Goal: Task Accomplishment & Management: Use online tool/utility

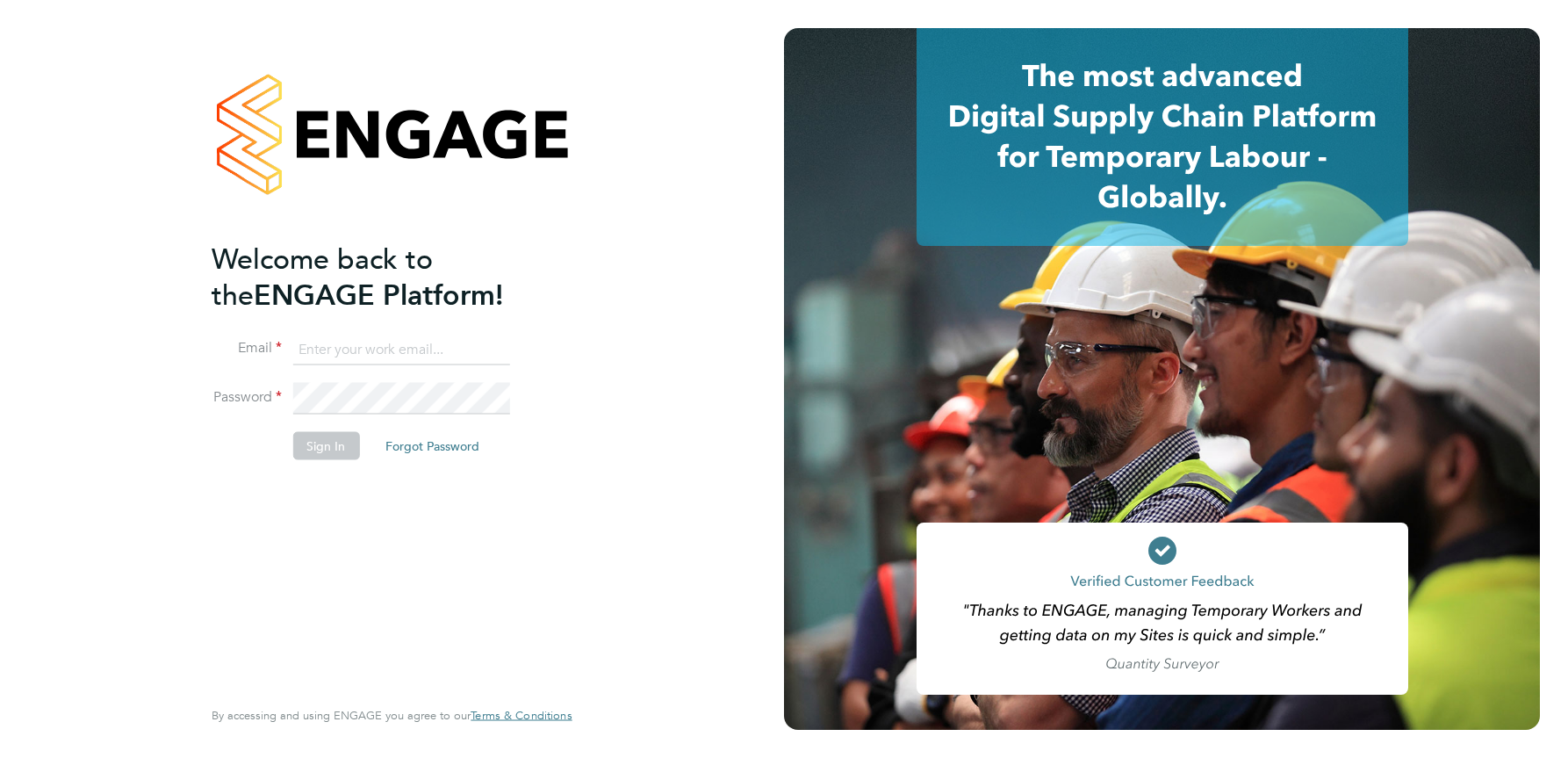
type input "julie.tante@apleona.com"
click at [317, 449] on button "Sign In" at bounding box center [326, 446] width 66 height 28
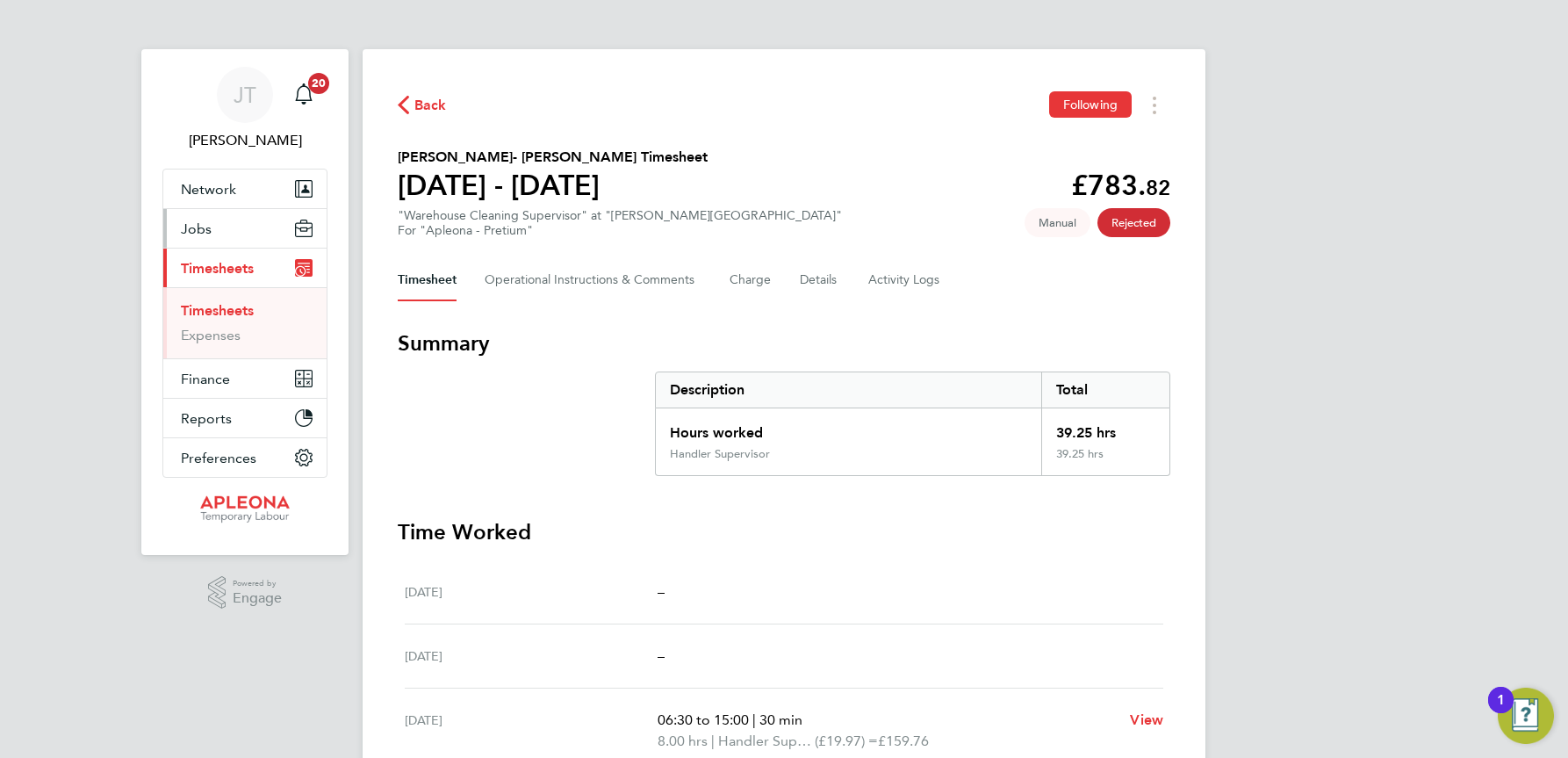
click at [197, 231] on span "Jobs" at bounding box center [196, 229] width 30 height 17
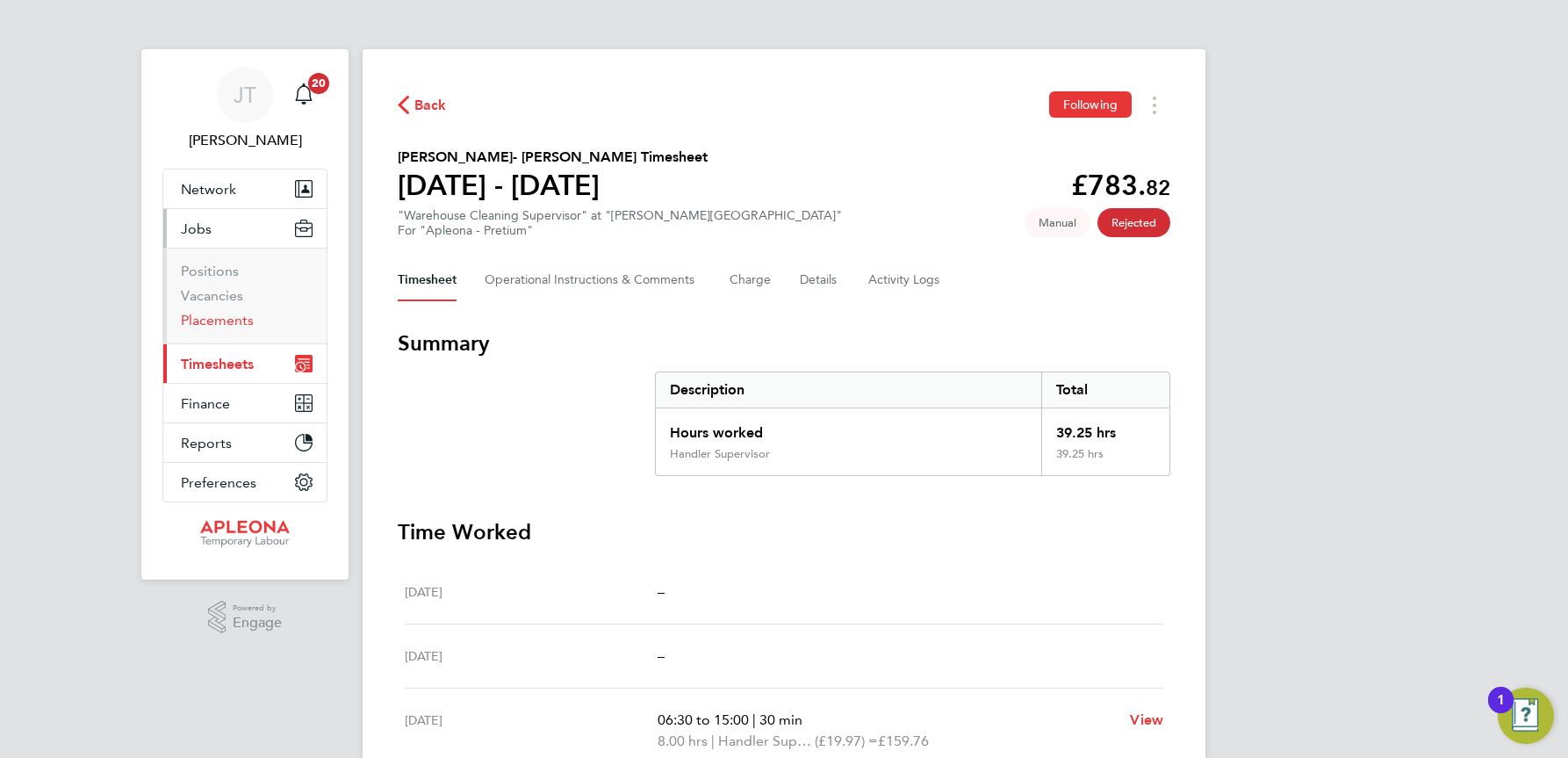
click at [210, 318] on link "Placements" at bounding box center [217, 320] width 73 height 17
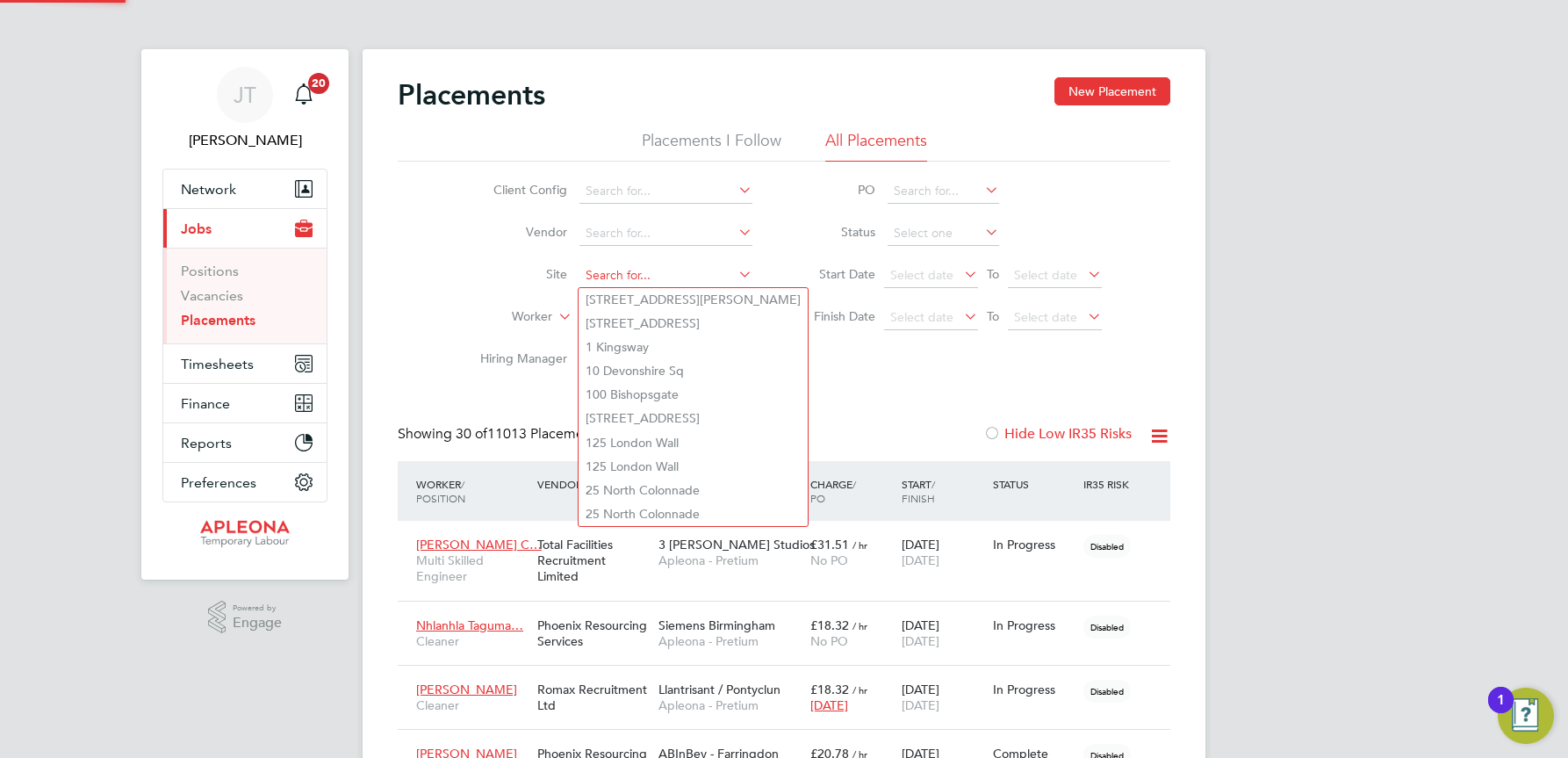
click at [592, 268] on input at bounding box center [665, 275] width 173 height 25
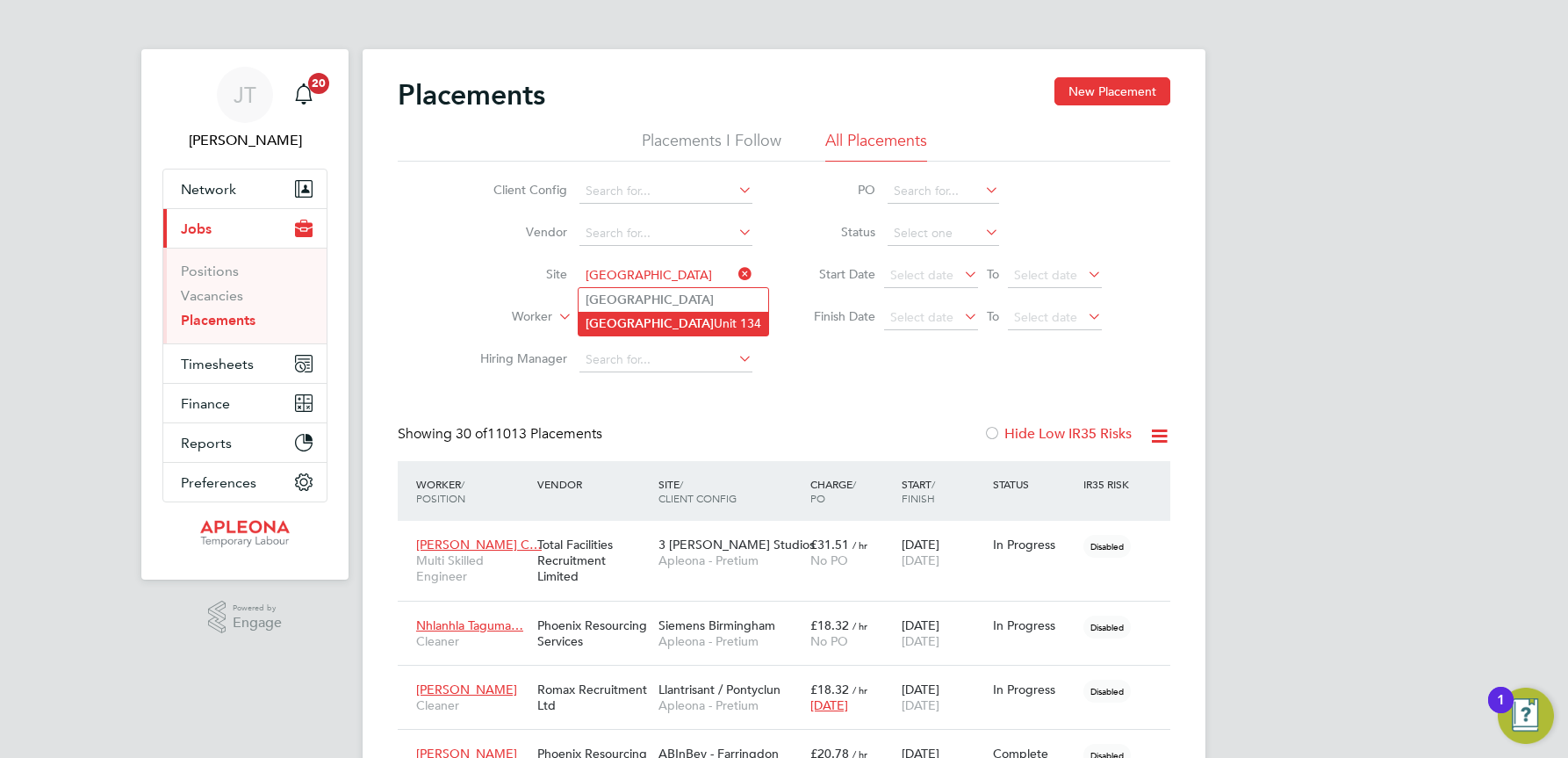
click at [638, 324] on b "Worcester" at bounding box center [650, 324] width 128 height 15
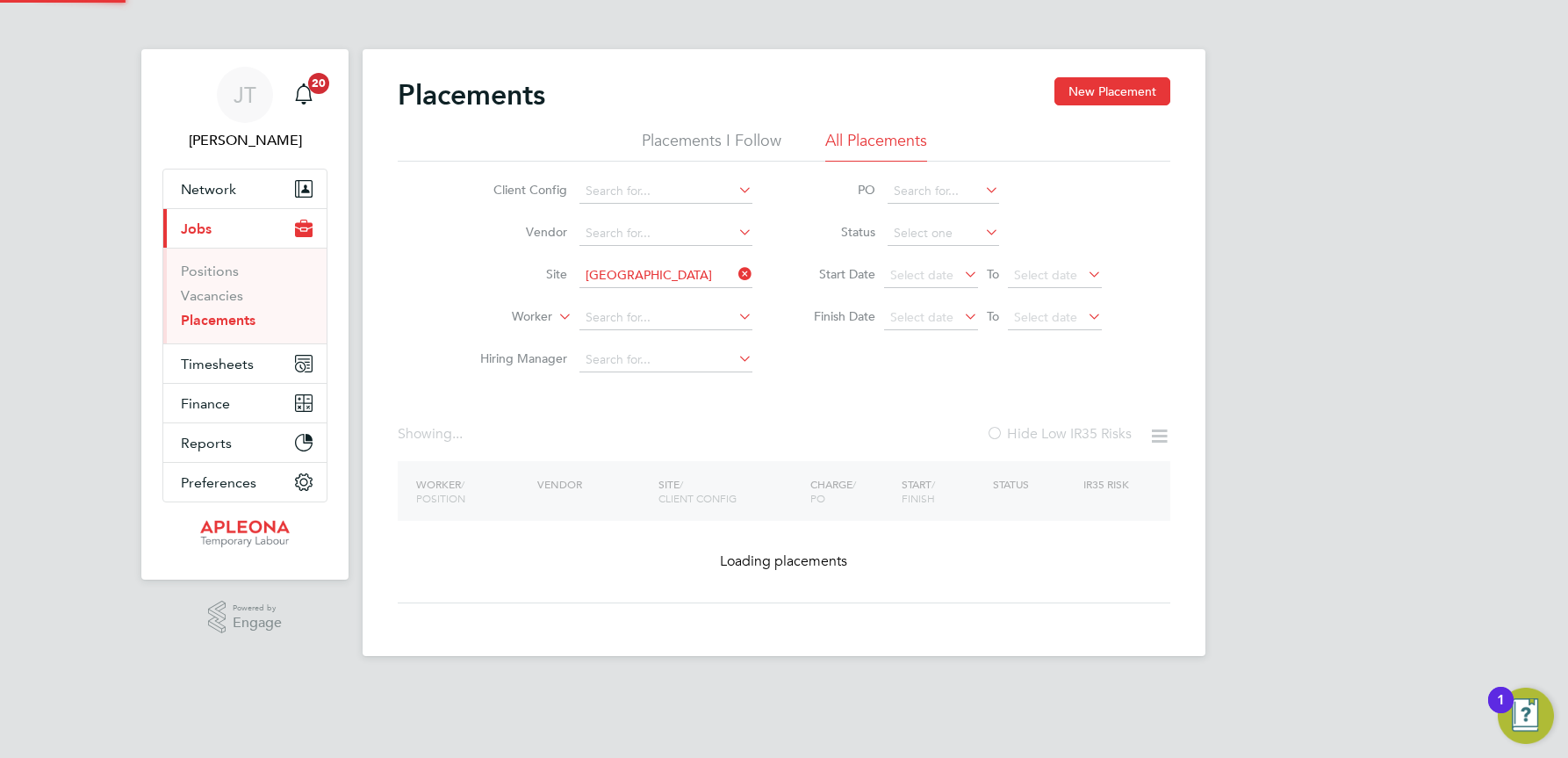
type input "Worcester Unit 134"
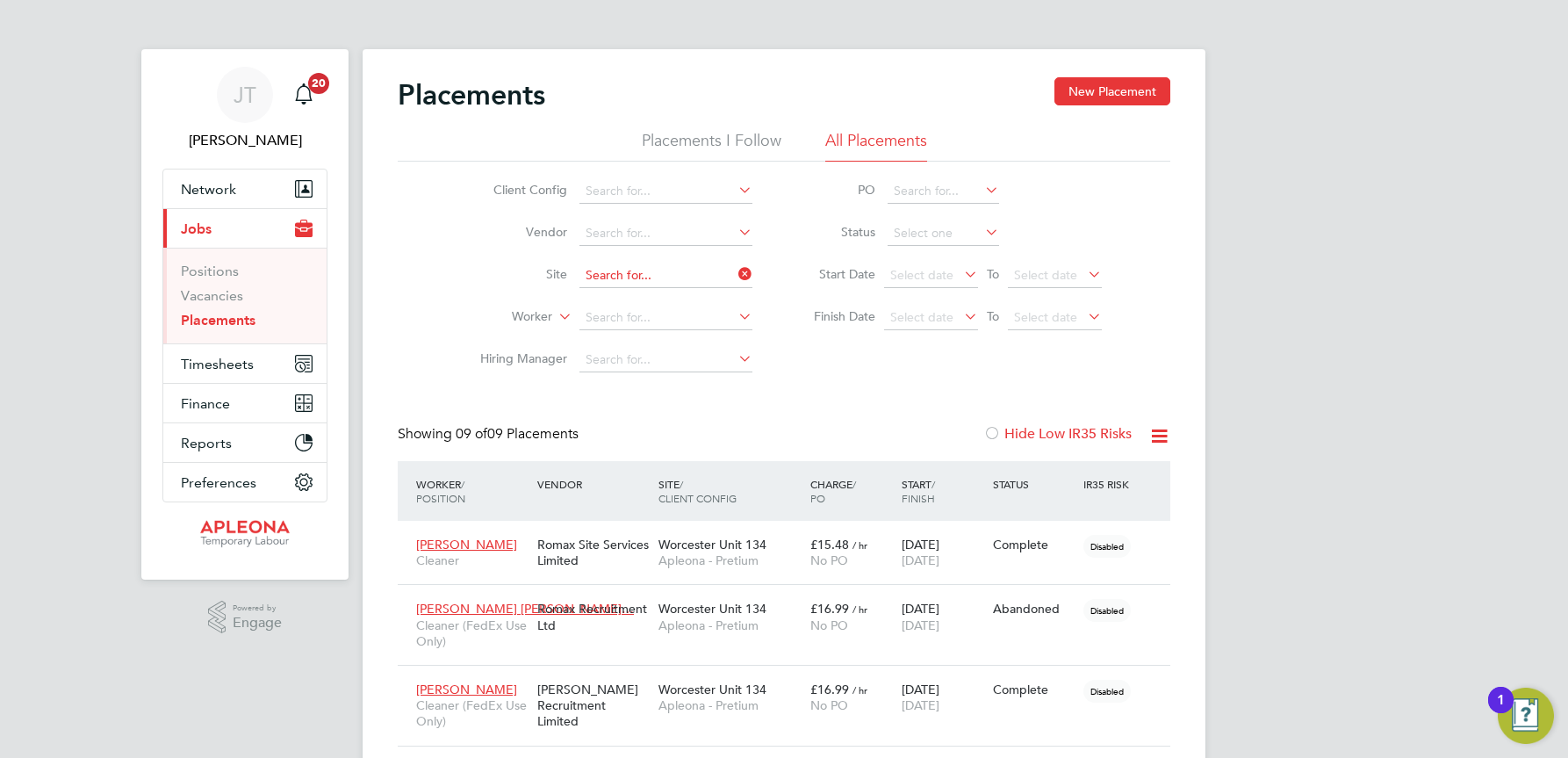
click at [711, 265] on input at bounding box center [665, 275] width 173 height 25
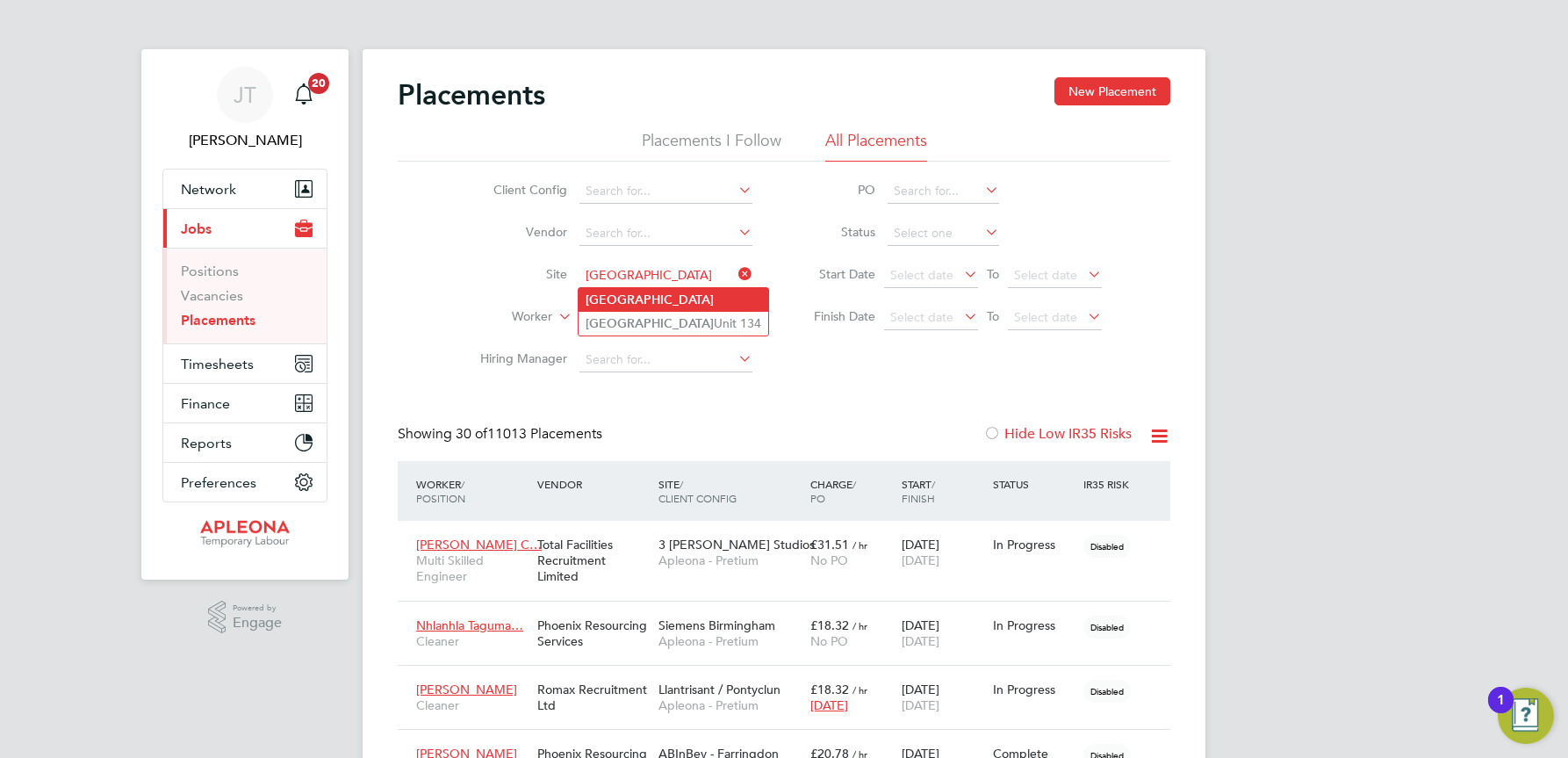
type input "Worcester"
click at [631, 295] on b "Worcester" at bounding box center [650, 300] width 128 height 15
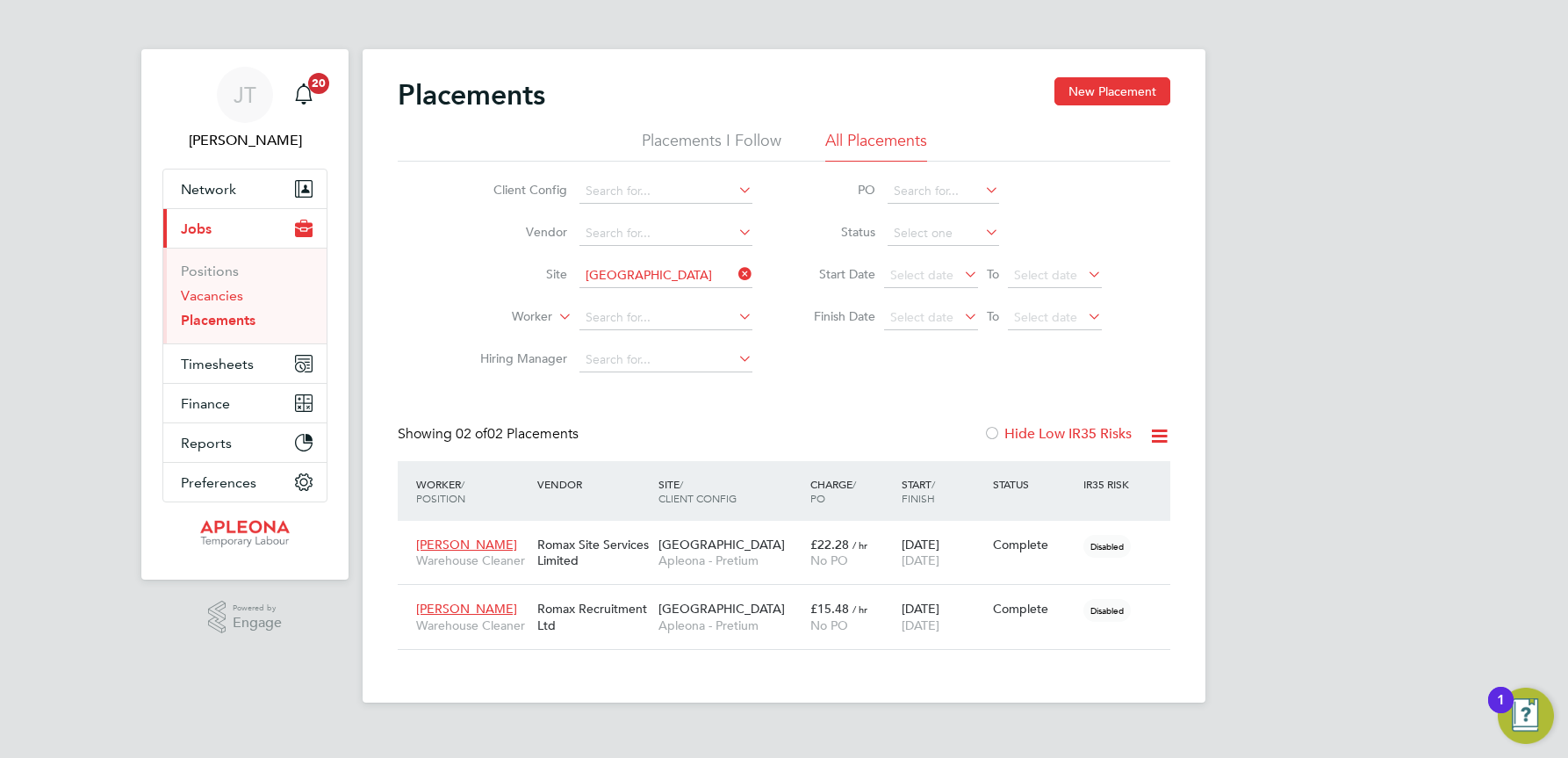
click at [206, 289] on link "Vacancies" at bounding box center [212, 295] width 63 height 17
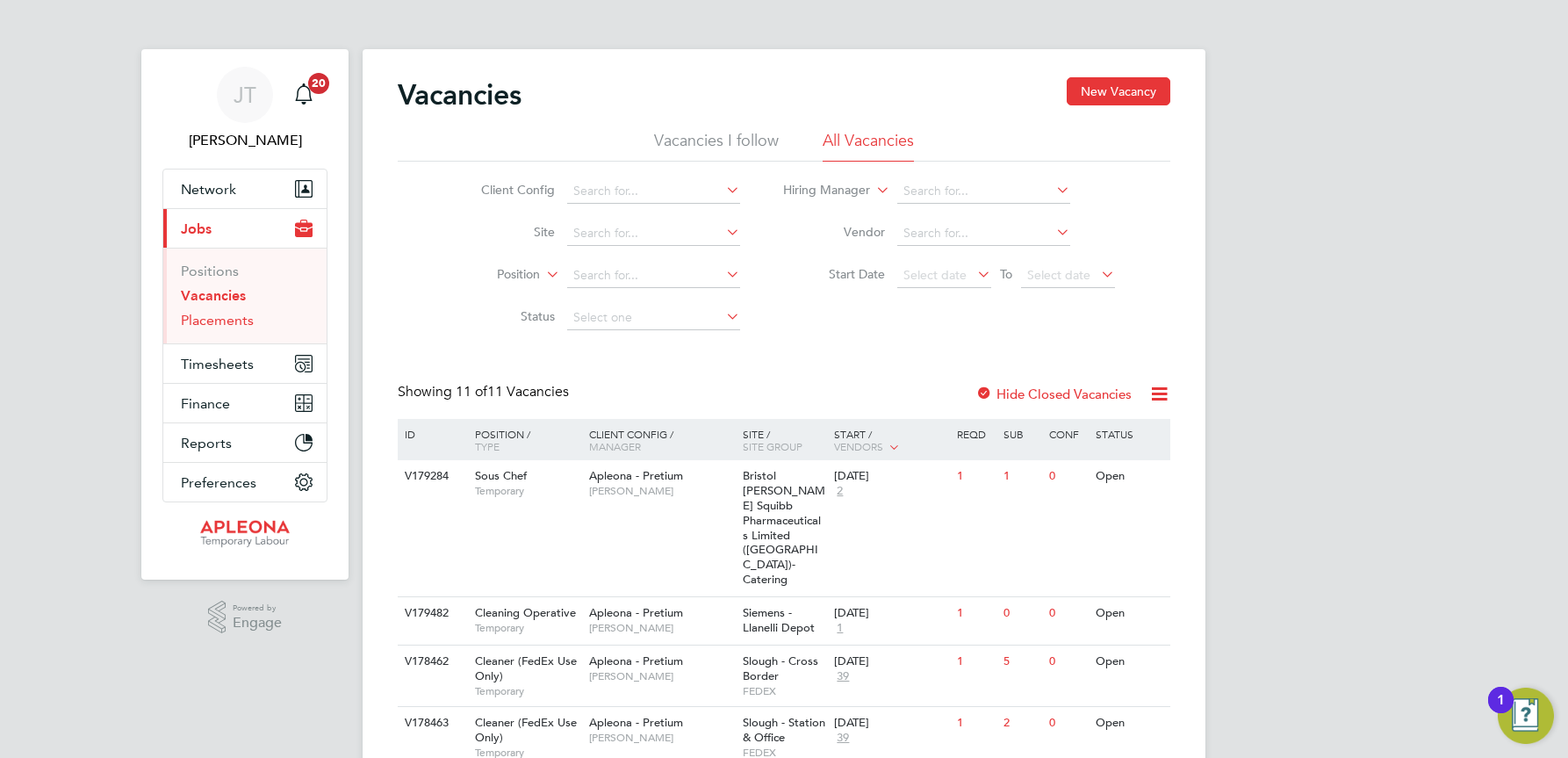
click at [221, 321] on link "Placements" at bounding box center [217, 320] width 73 height 17
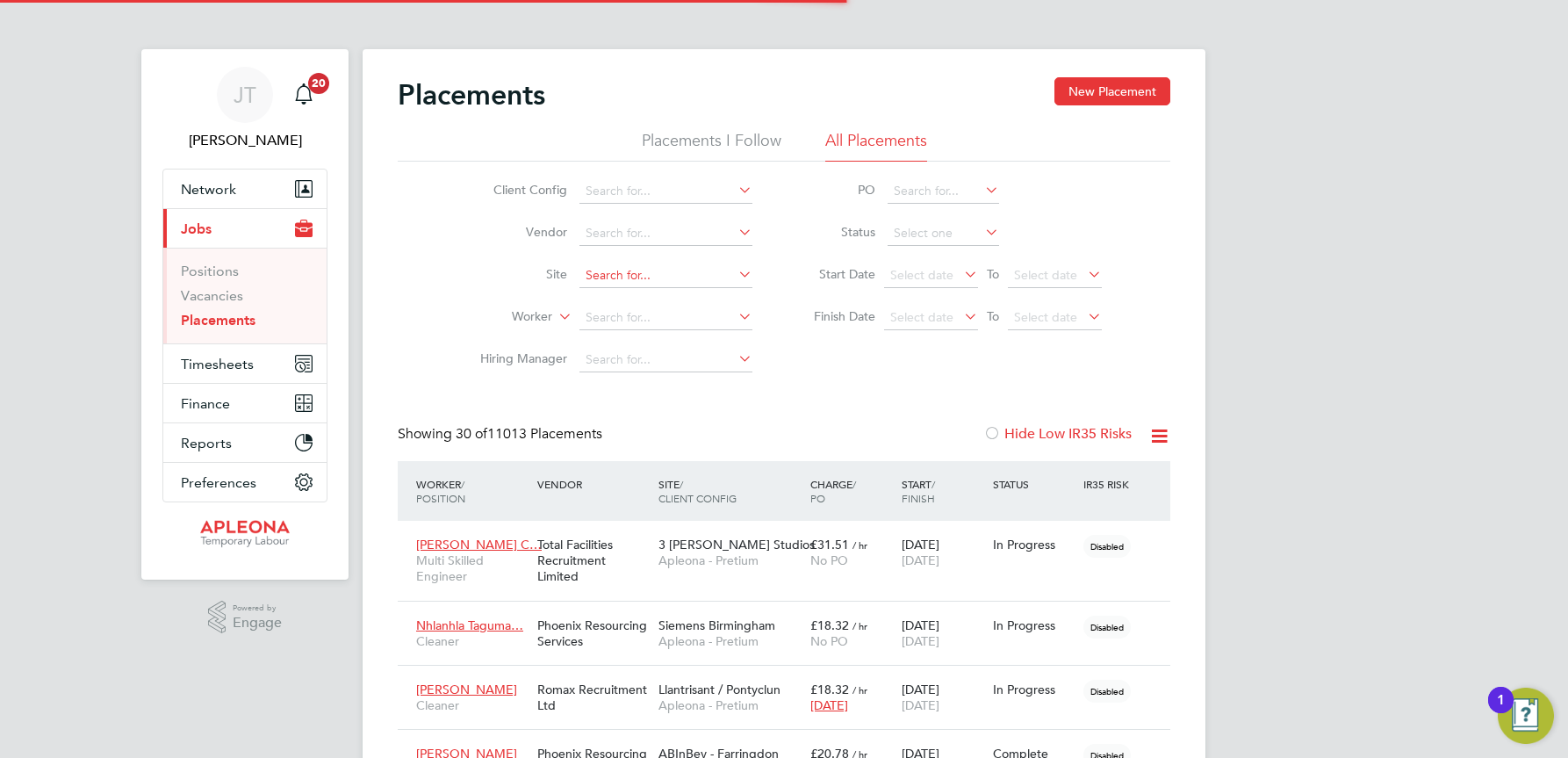
scroll to position [51, 122]
click at [604, 275] on input at bounding box center [665, 275] width 173 height 25
click at [640, 322] on b "Worcester" at bounding box center [650, 324] width 128 height 15
type input "Worcester Unit 134"
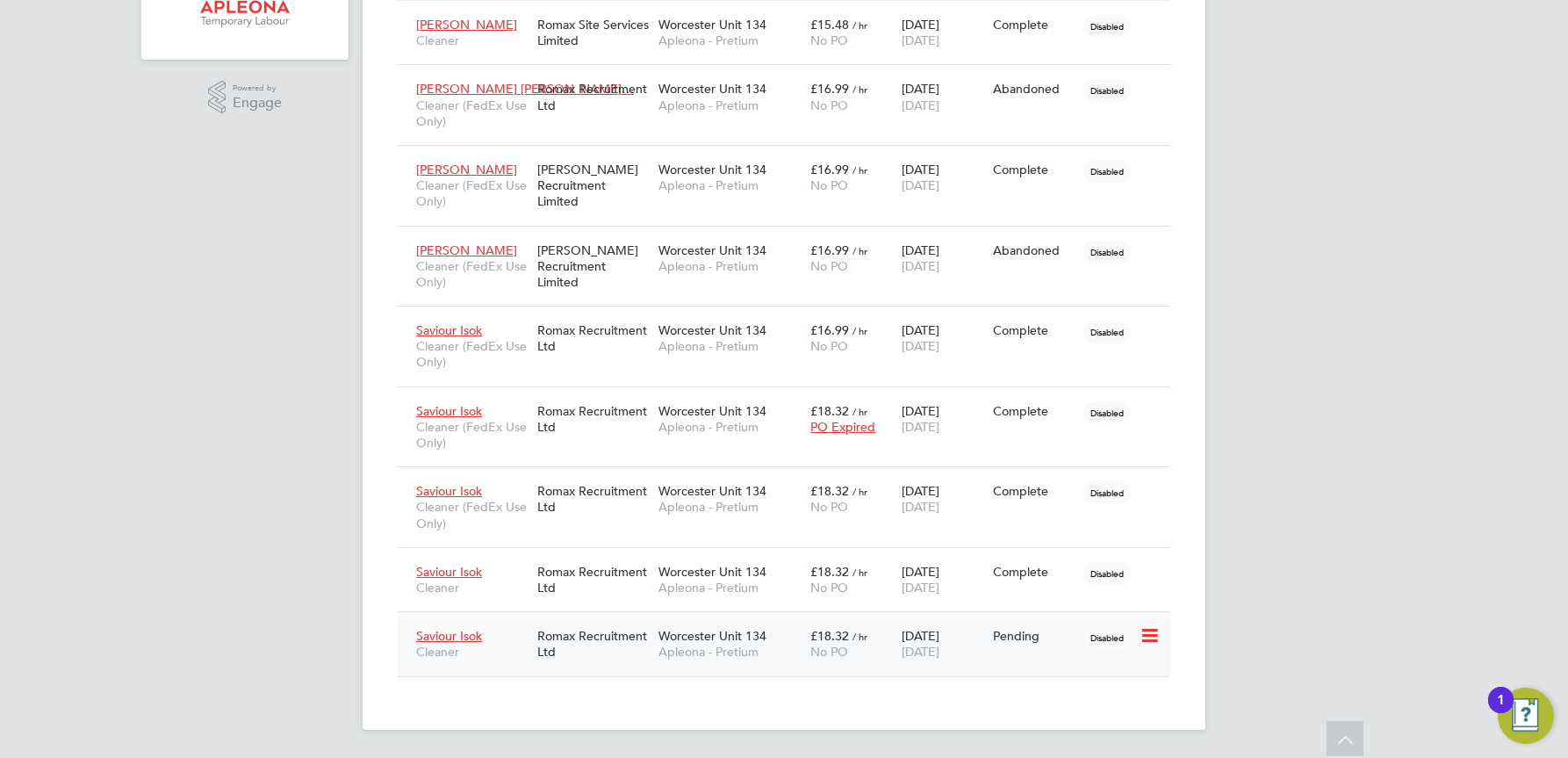
click at [715, 635] on span "Worcester Unit 134" at bounding box center [712, 635] width 108 height 16
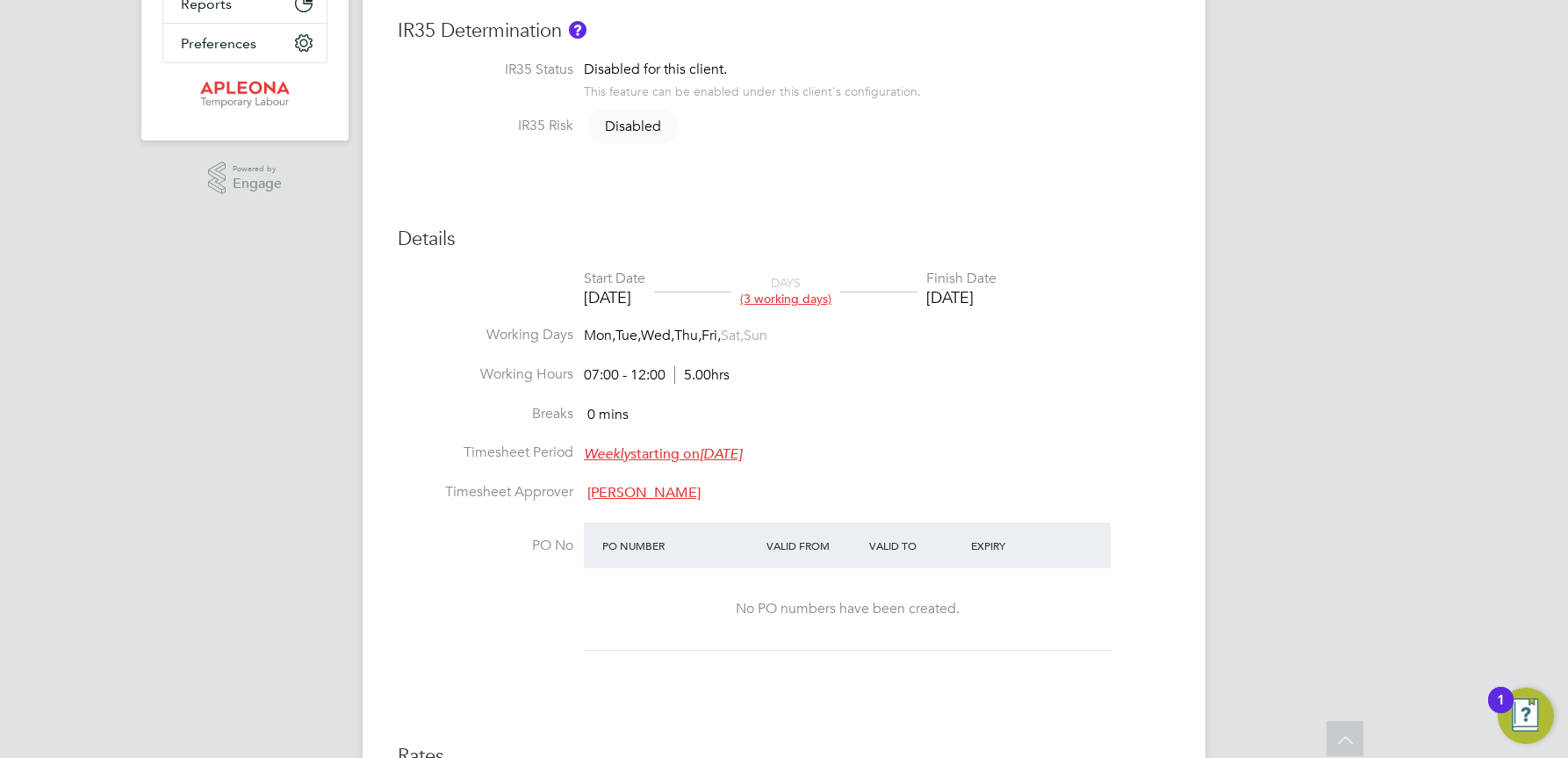
scroll to position [152, 0]
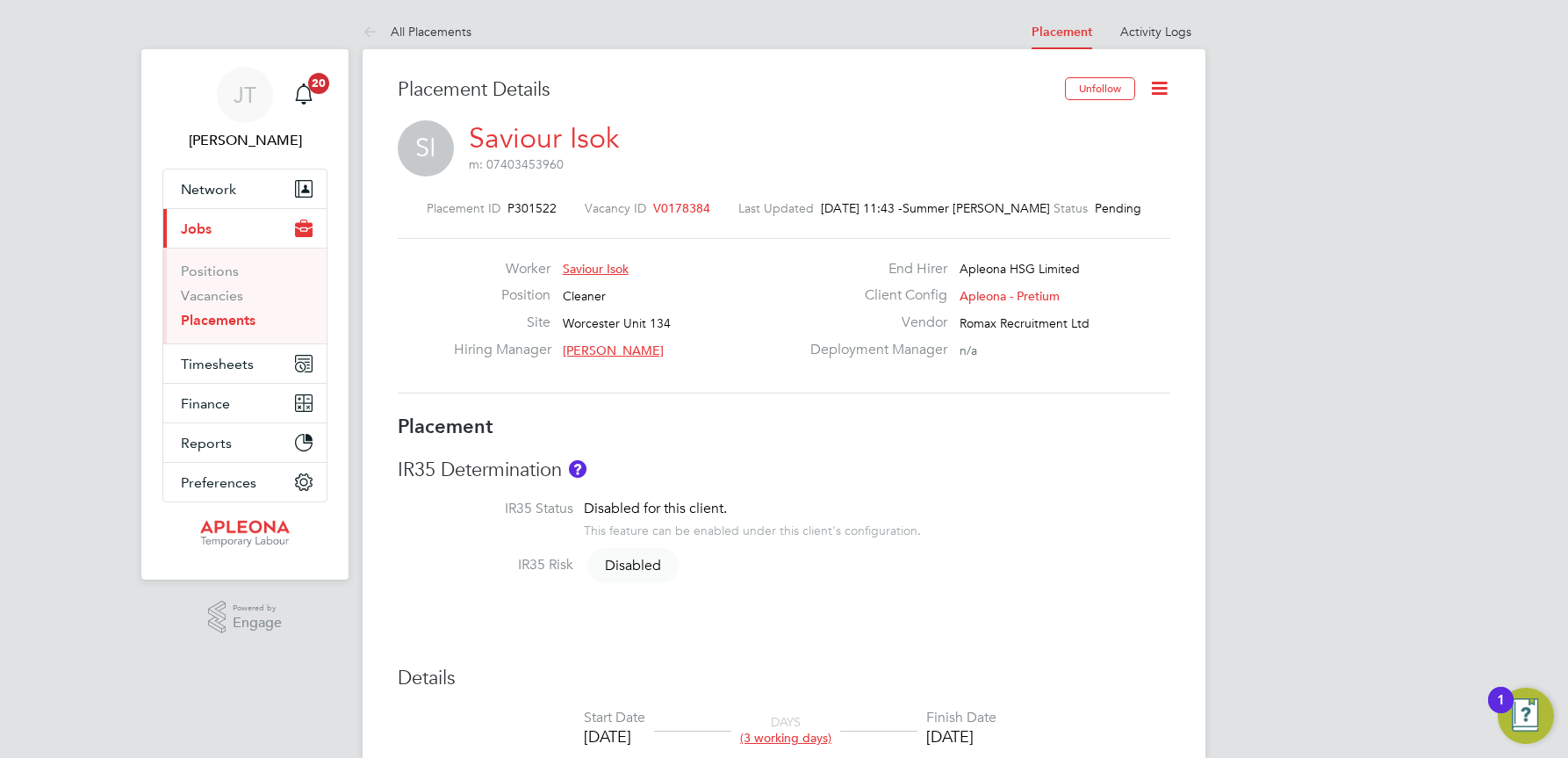
click at [673, 205] on span "V0178384" at bounding box center [682, 208] width 57 height 16
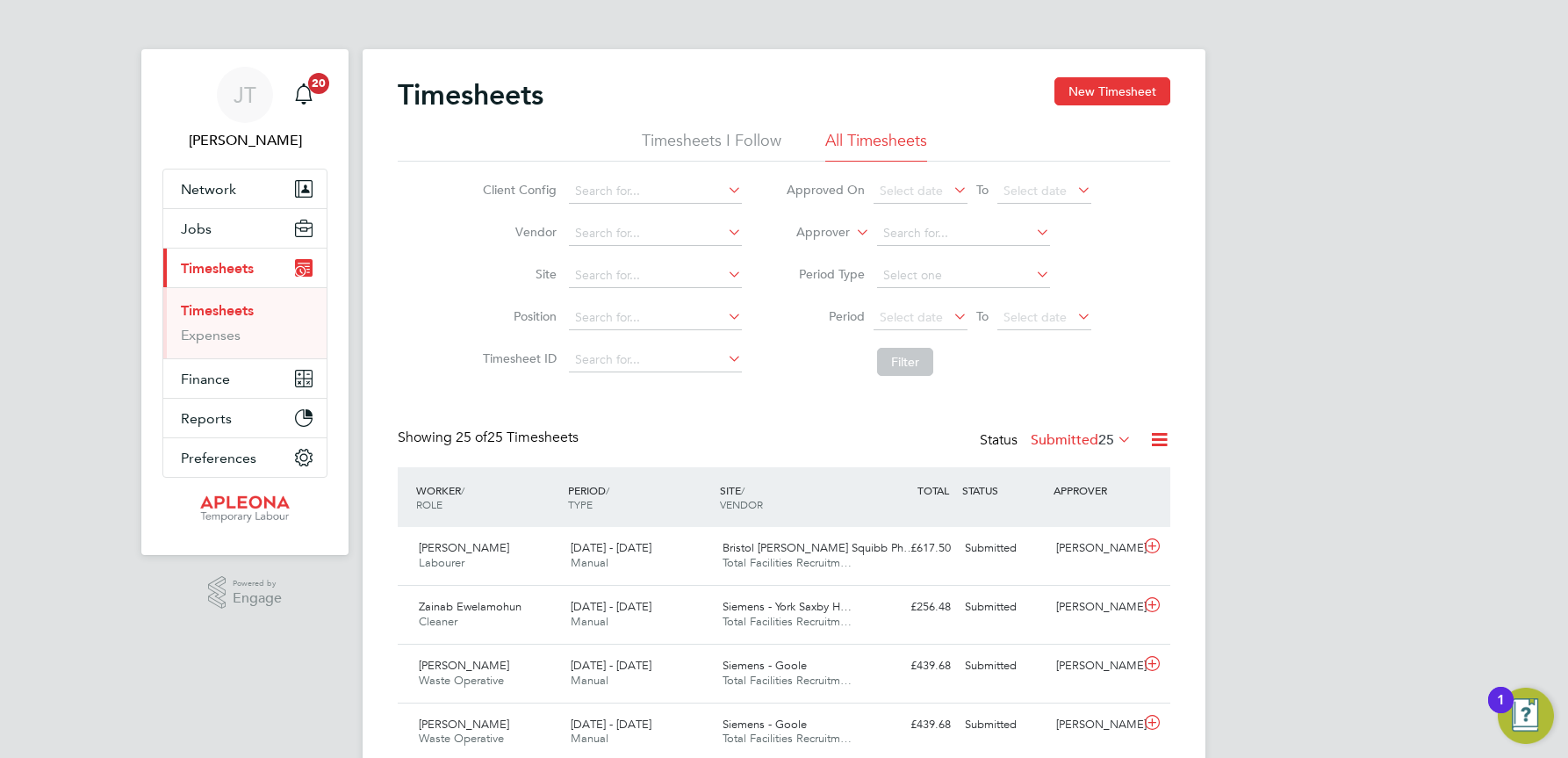
click at [1114, 439] on icon at bounding box center [1114, 439] width 0 height 25
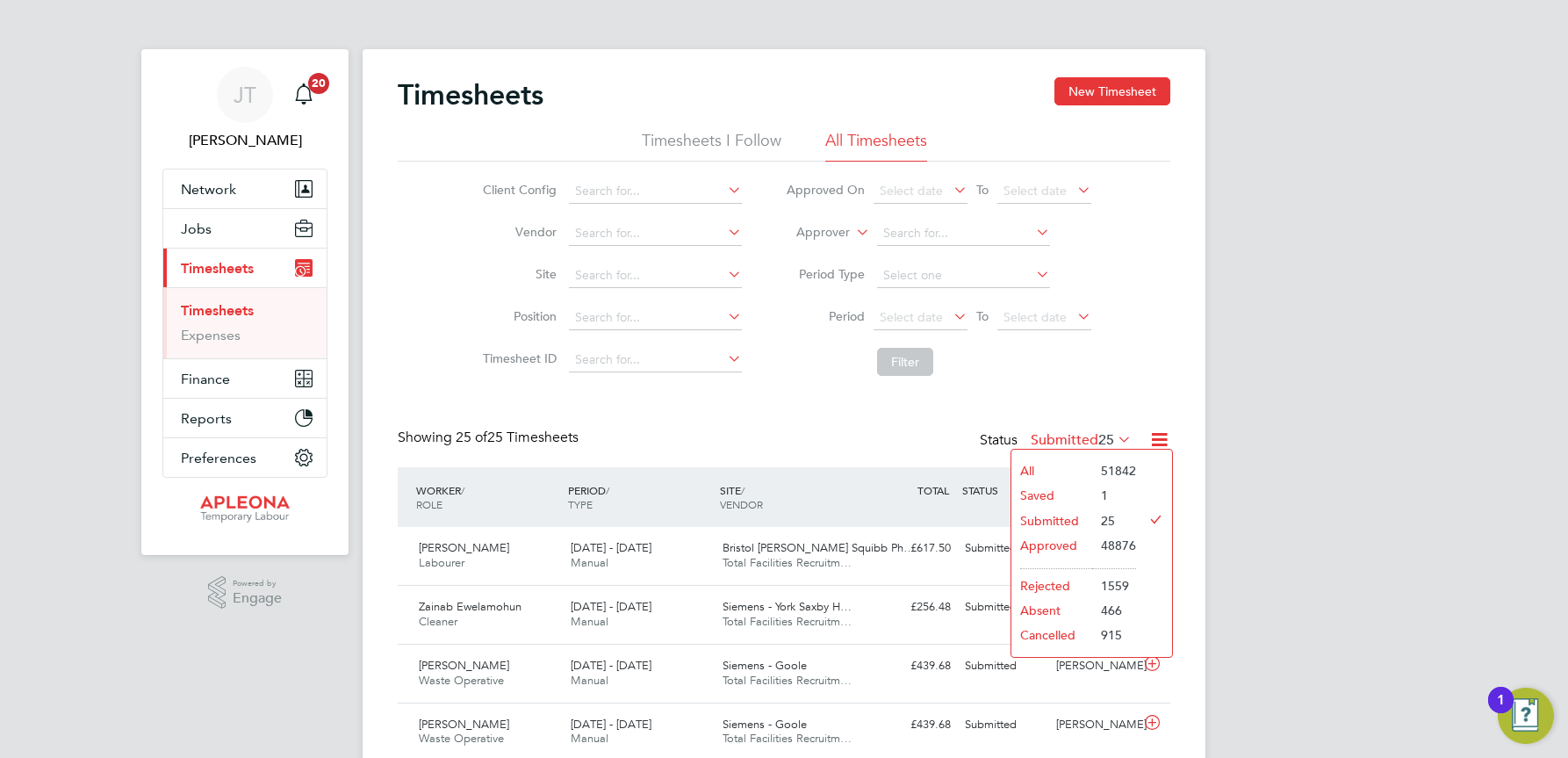
click at [1052, 546] on li "Approved" at bounding box center [1052, 546] width 81 height 25
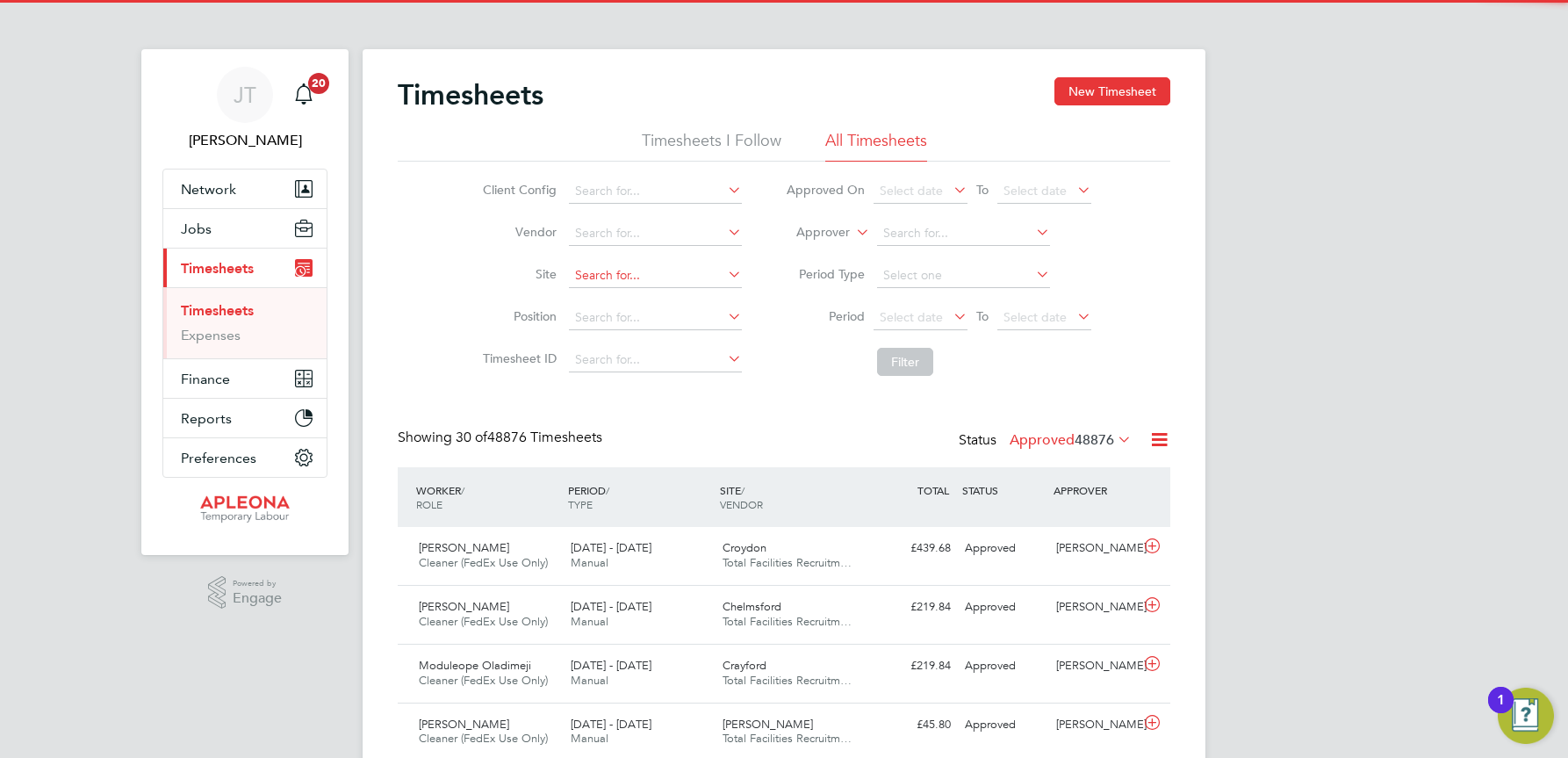
click at [586, 269] on input at bounding box center [655, 275] width 173 height 25
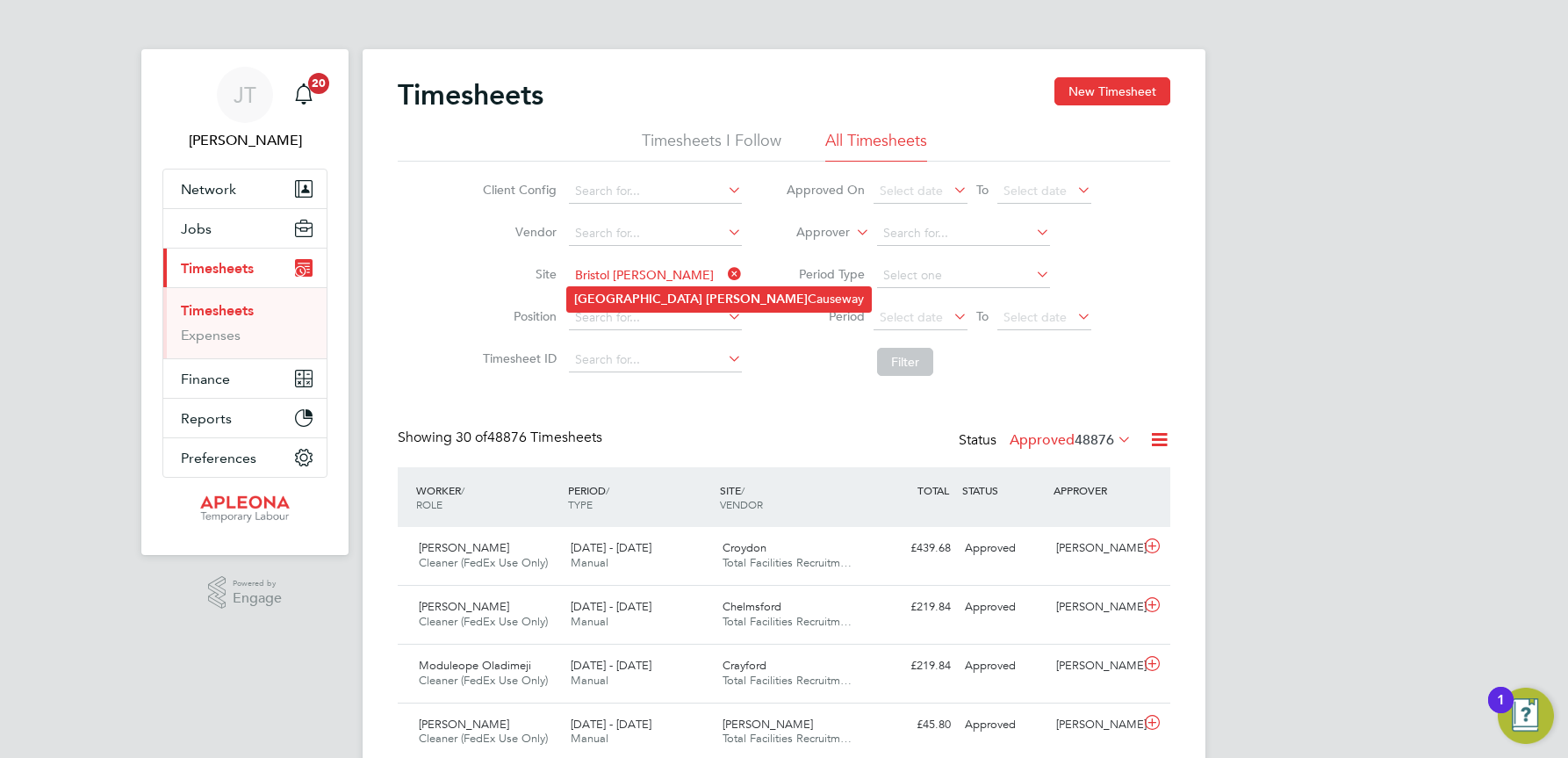
click at [706, 303] on b "[PERSON_NAME]" at bounding box center [757, 299] width 102 height 15
type input "Bristol [PERSON_NAME] Causeway"
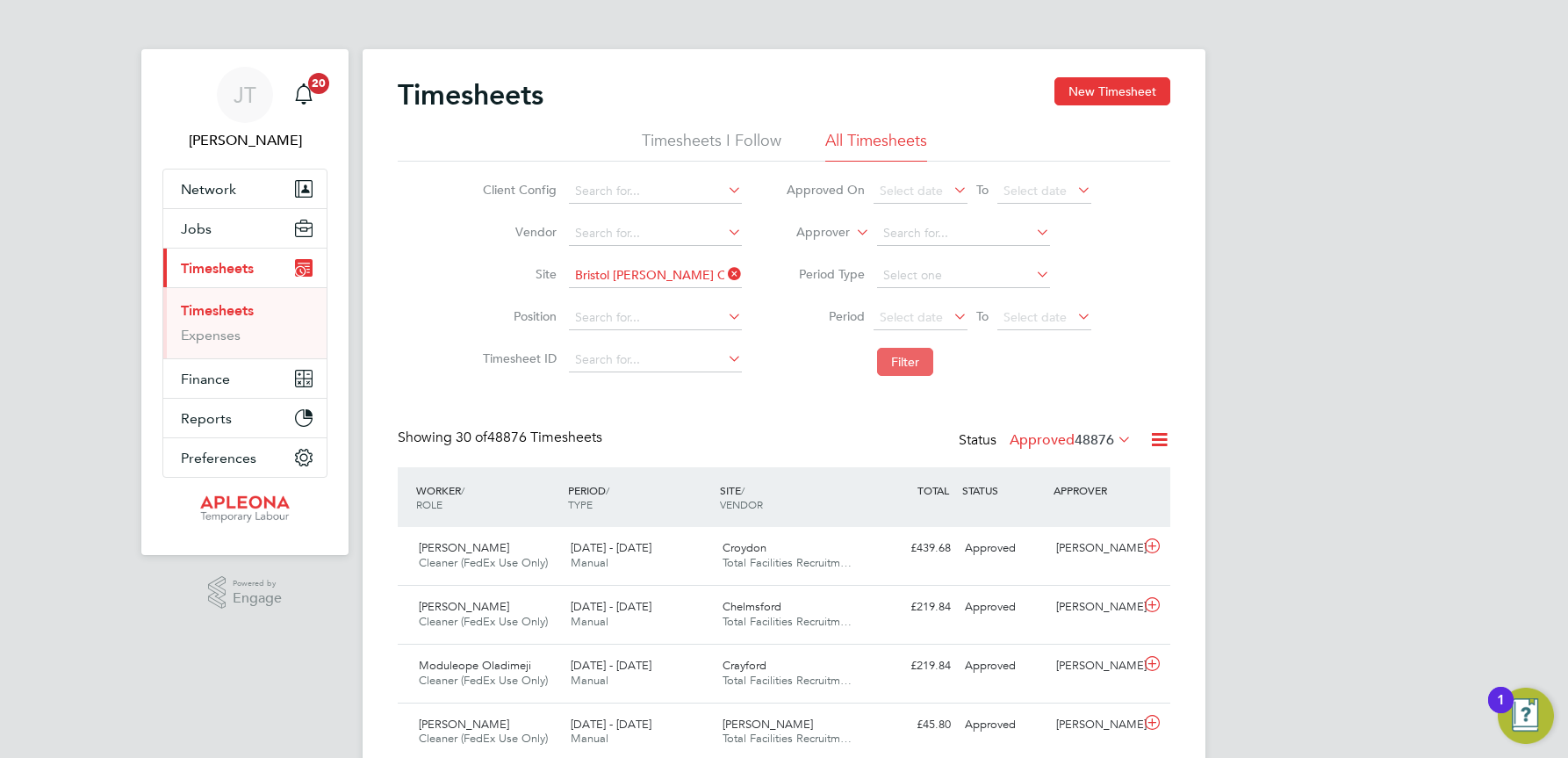
click at [902, 359] on button "Filter" at bounding box center [905, 362] width 56 height 28
